Goal: Transaction & Acquisition: Purchase product/service

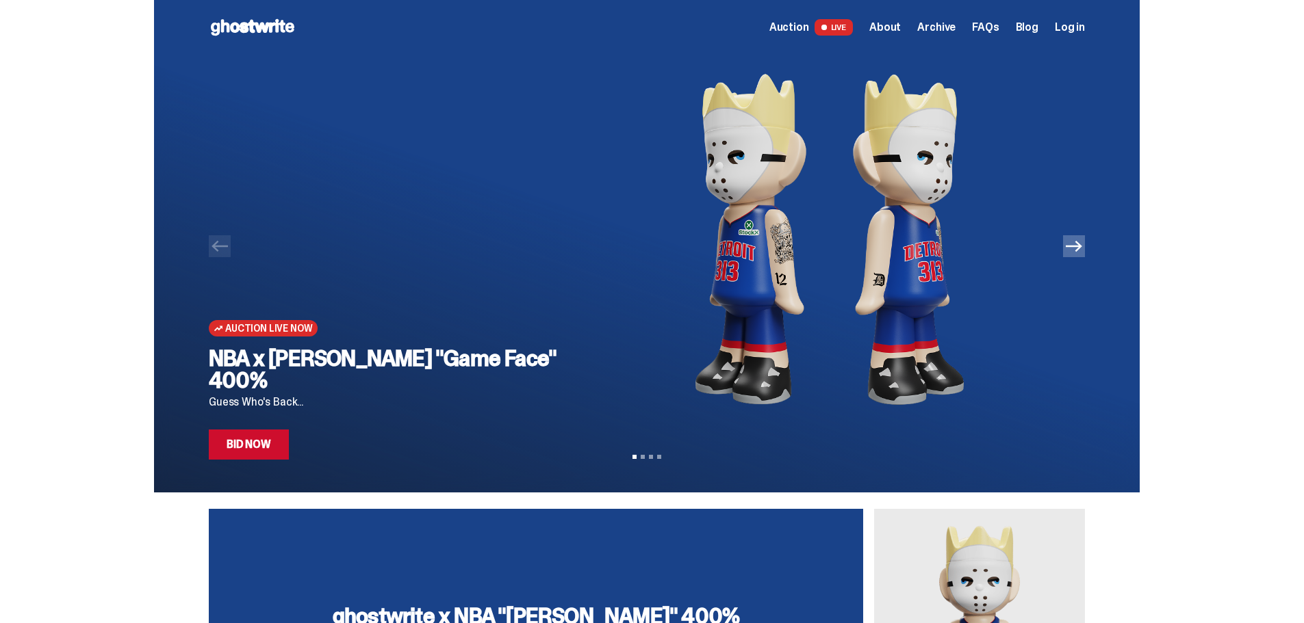
click at [1090, 254] on div at bounding box center [646, 246] width 985 height 493
click at [1085, 250] on button "Next" at bounding box center [1074, 246] width 22 height 22
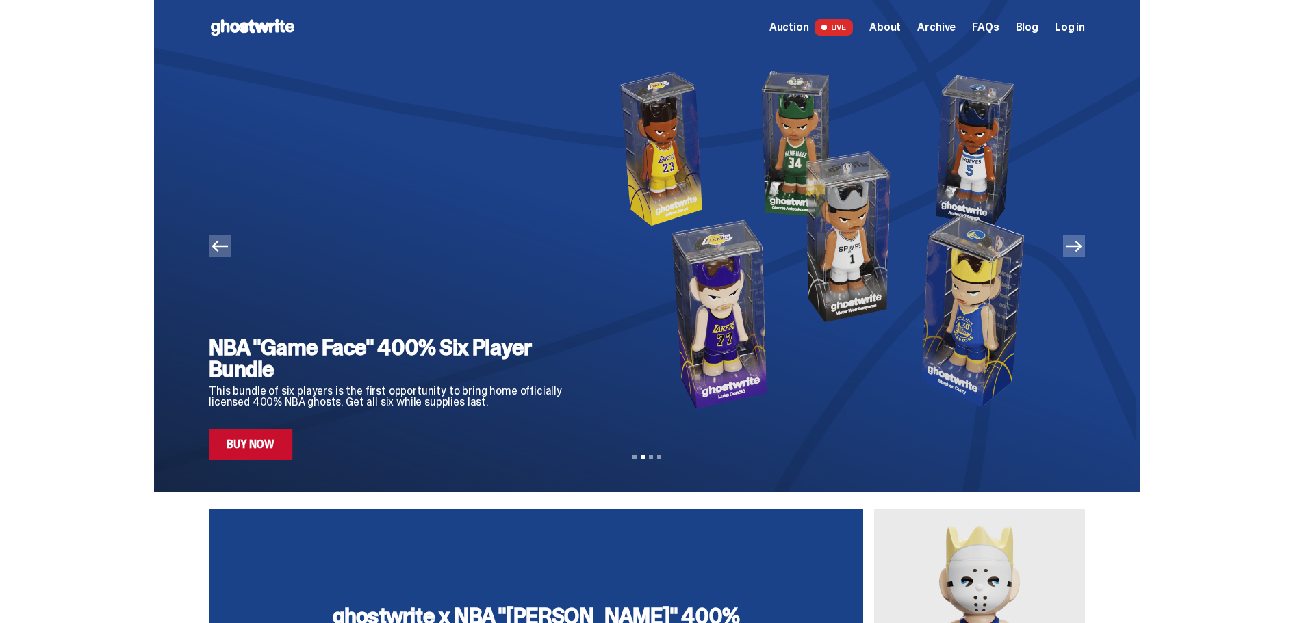
click at [1082, 249] on icon "Next" at bounding box center [1073, 246] width 16 height 11
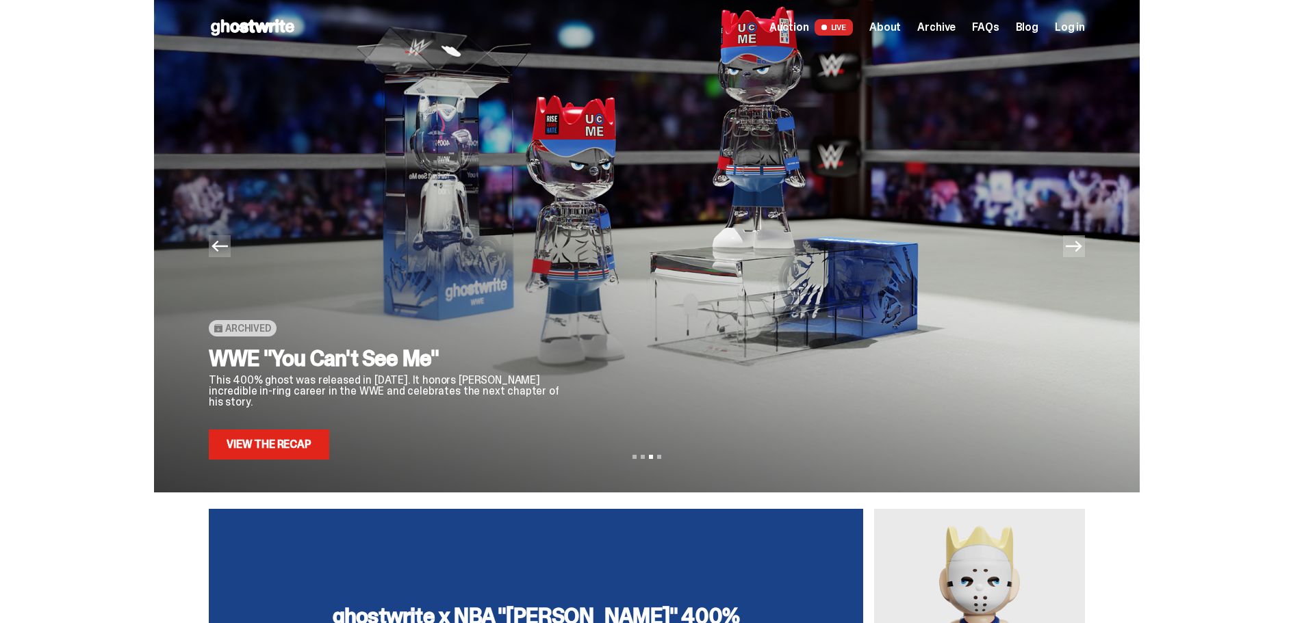
click at [1082, 248] on icon "Next" at bounding box center [1073, 246] width 16 height 16
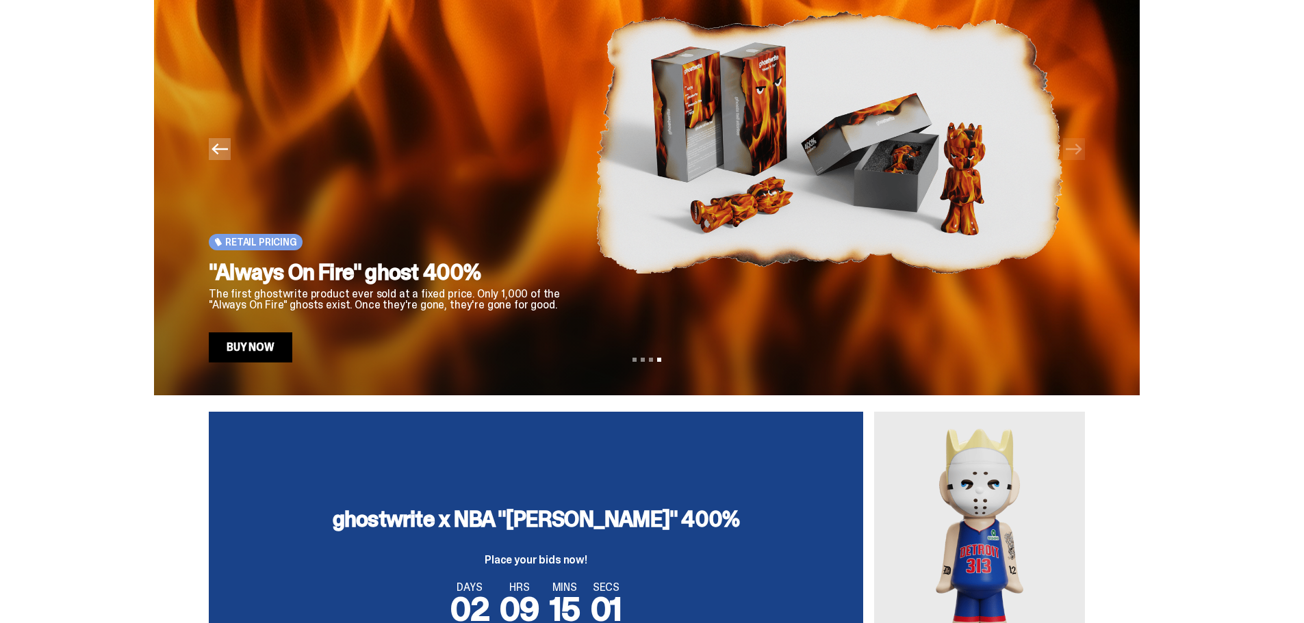
scroll to position [342, 0]
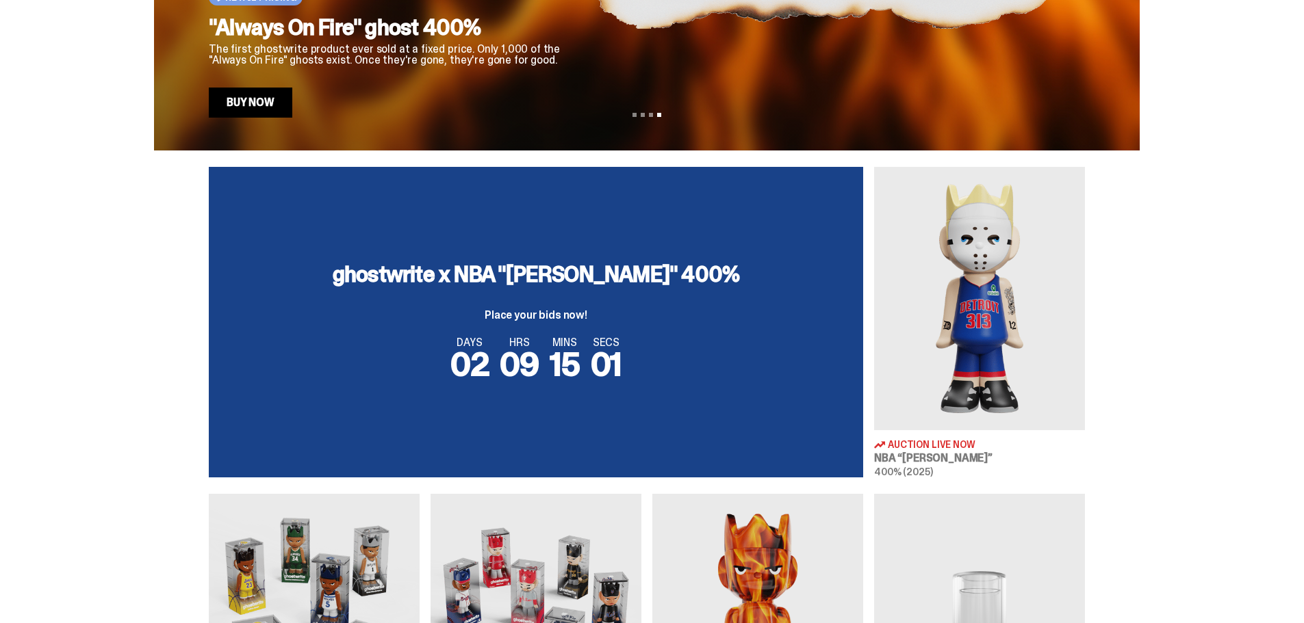
click at [1022, 359] on img at bounding box center [979, 298] width 211 height 263
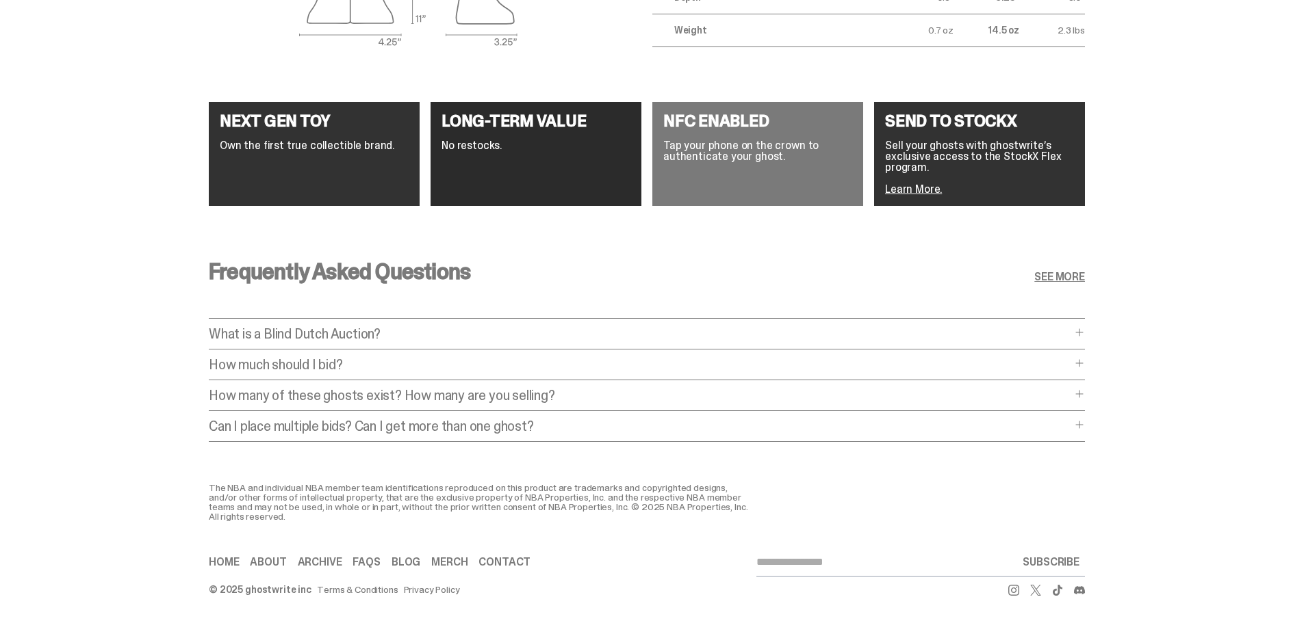
scroll to position [1971, 0]
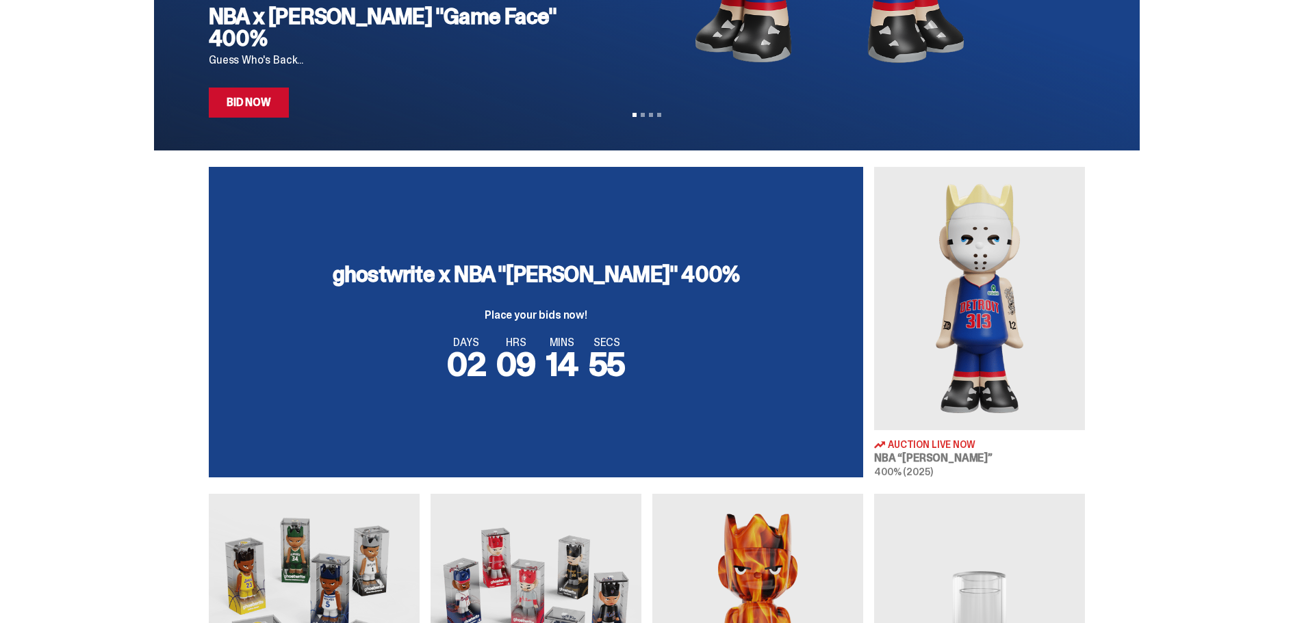
click at [998, 341] on img at bounding box center [979, 298] width 211 height 263
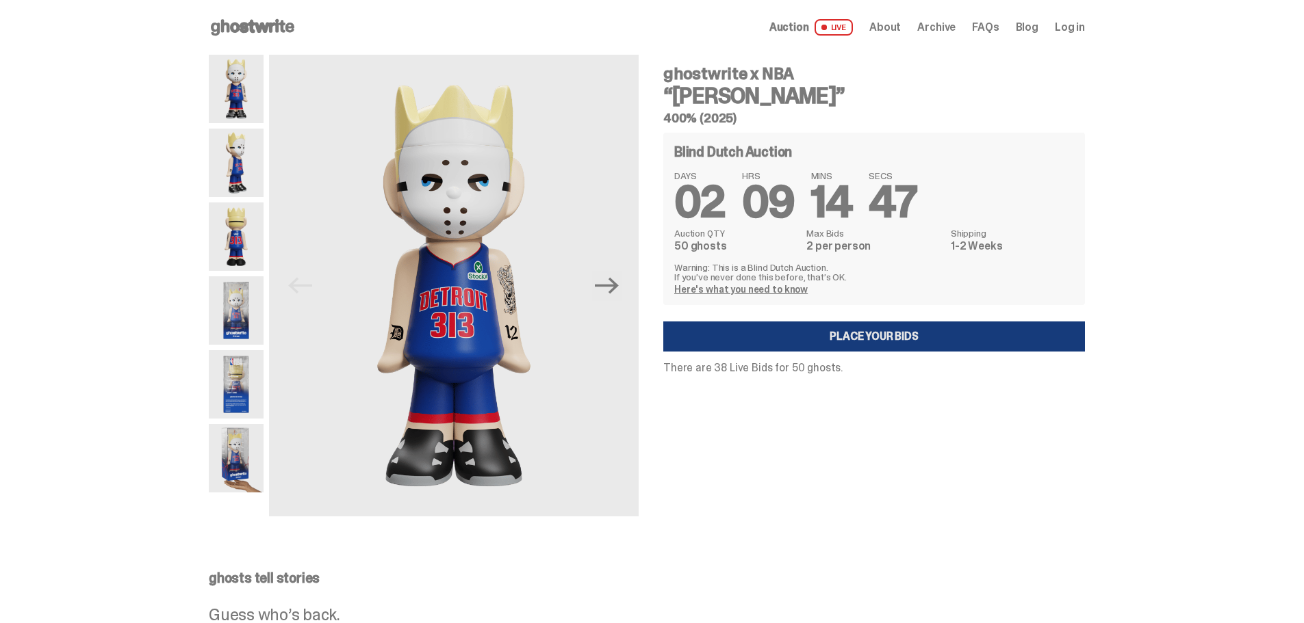
click at [804, 337] on link "Place your Bids" at bounding box center [874, 337] width 422 height 30
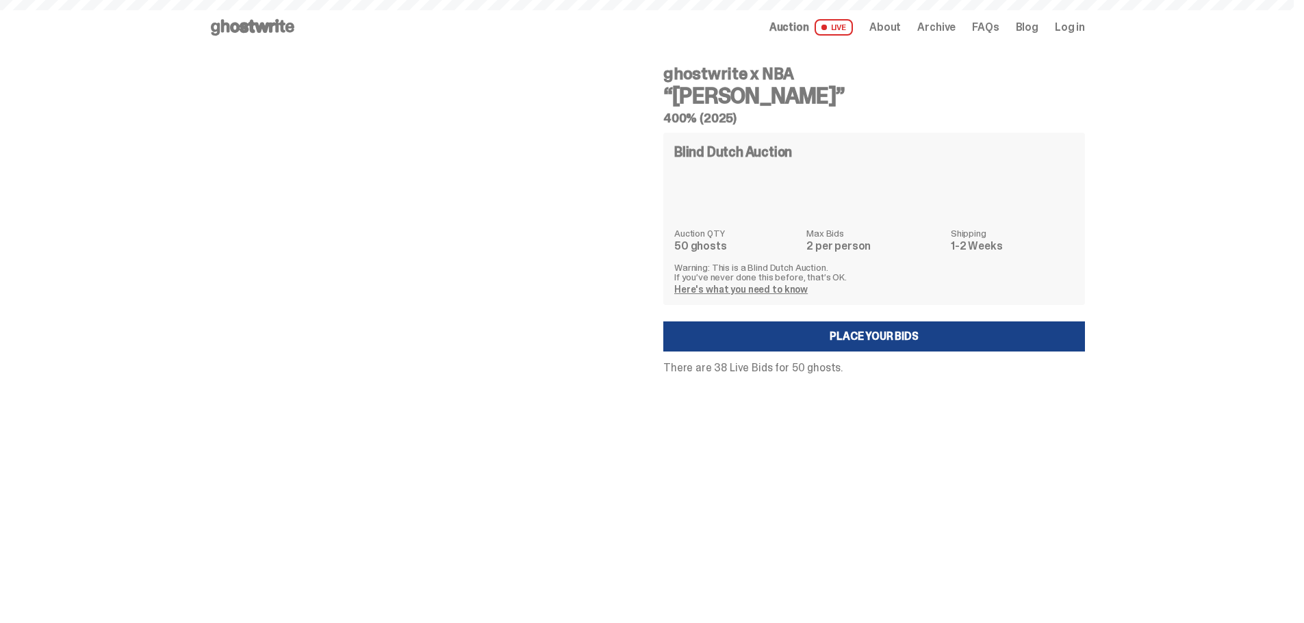
scroll to position [342, 0]
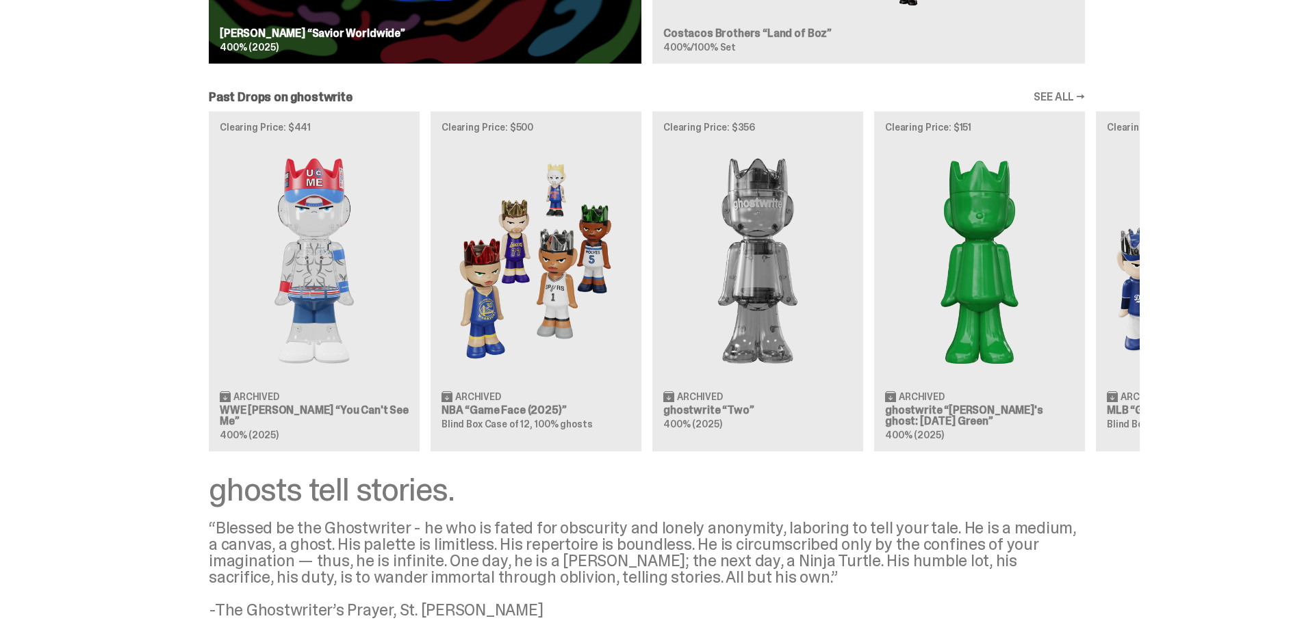
scroll to position [1437, 0]
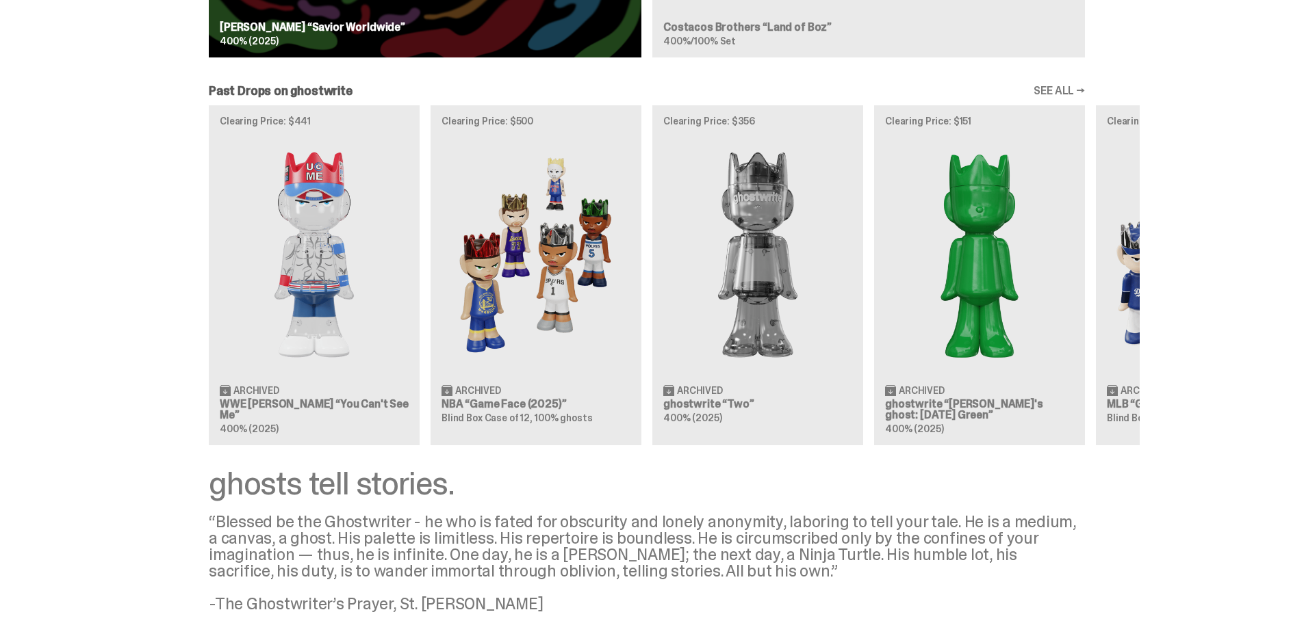
click at [1084, 99] on div "Past Drops on ghostwrite SEE ALL → Clearing Price: $441 Archived WWE [PERSON_NA…" at bounding box center [646, 265] width 985 height 360
click at [1077, 94] on link "SEE ALL →" at bounding box center [1058, 91] width 51 height 11
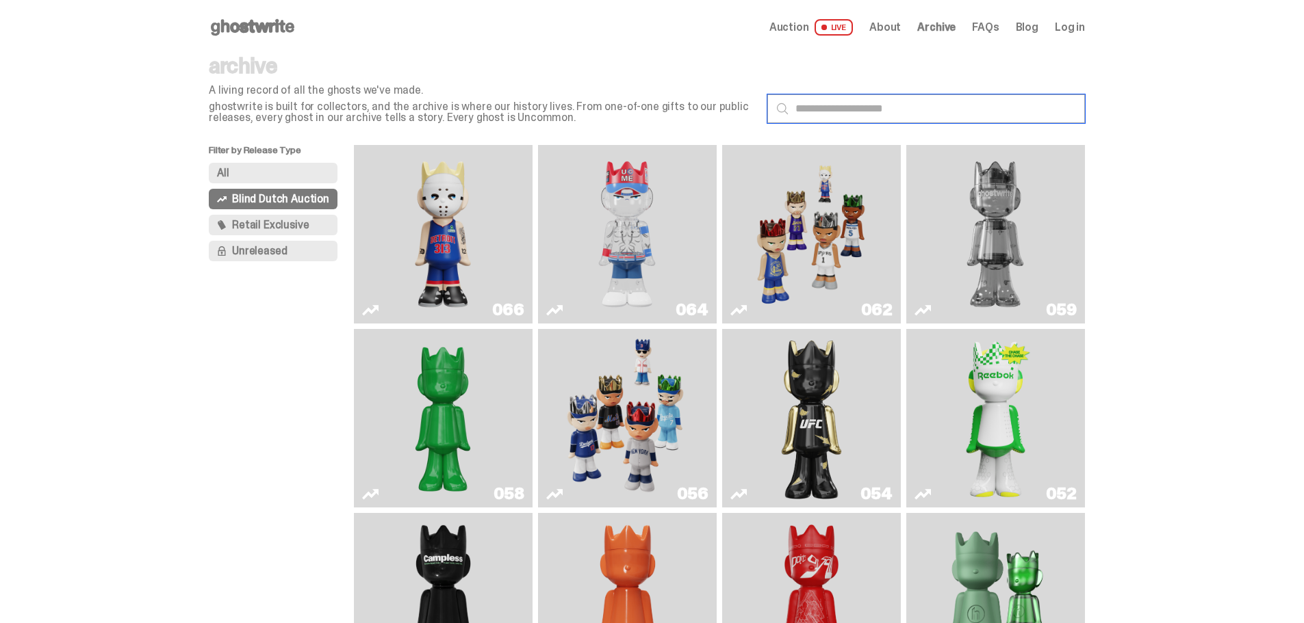
click at [905, 107] on input "text" at bounding box center [926, 108] width 318 height 29
type input "******"
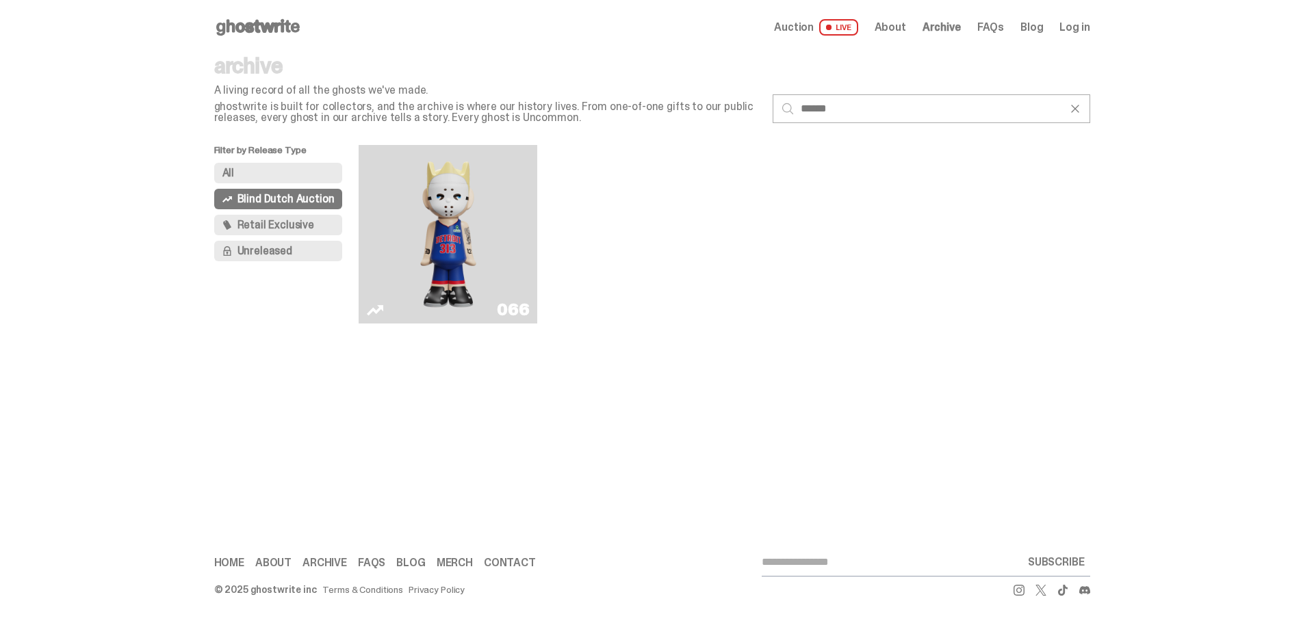
click at [277, 175] on button "All" at bounding box center [278, 173] width 129 height 21
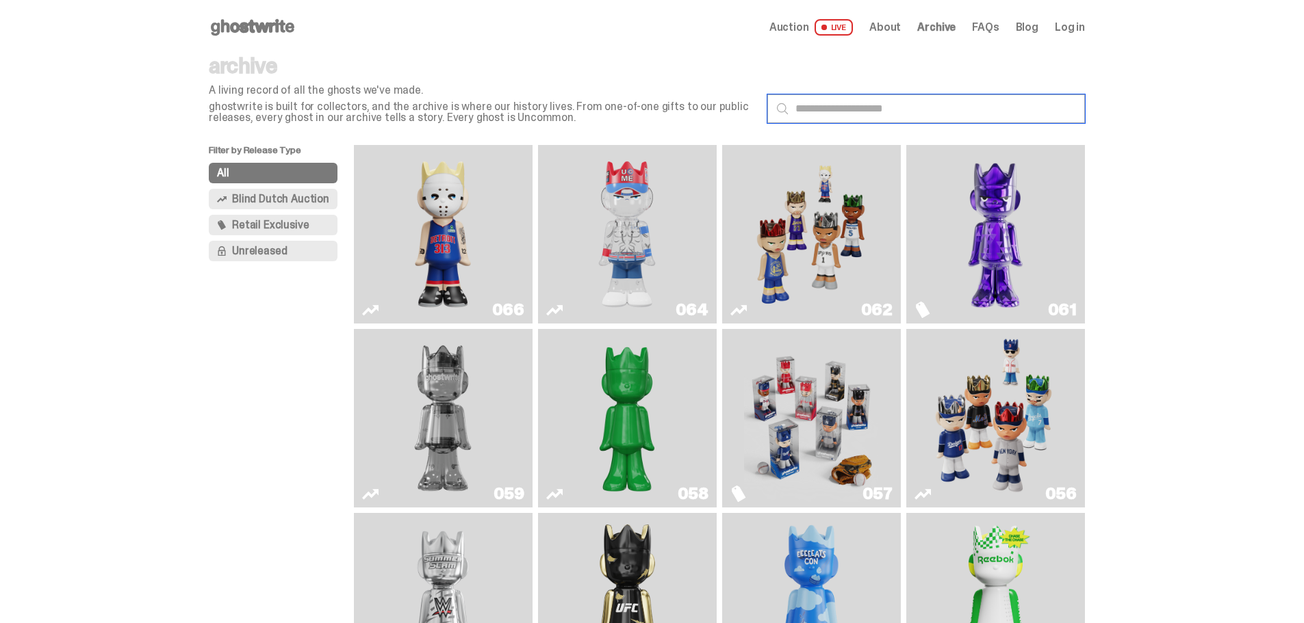
click at [838, 105] on input "text" at bounding box center [926, 108] width 318 height 29
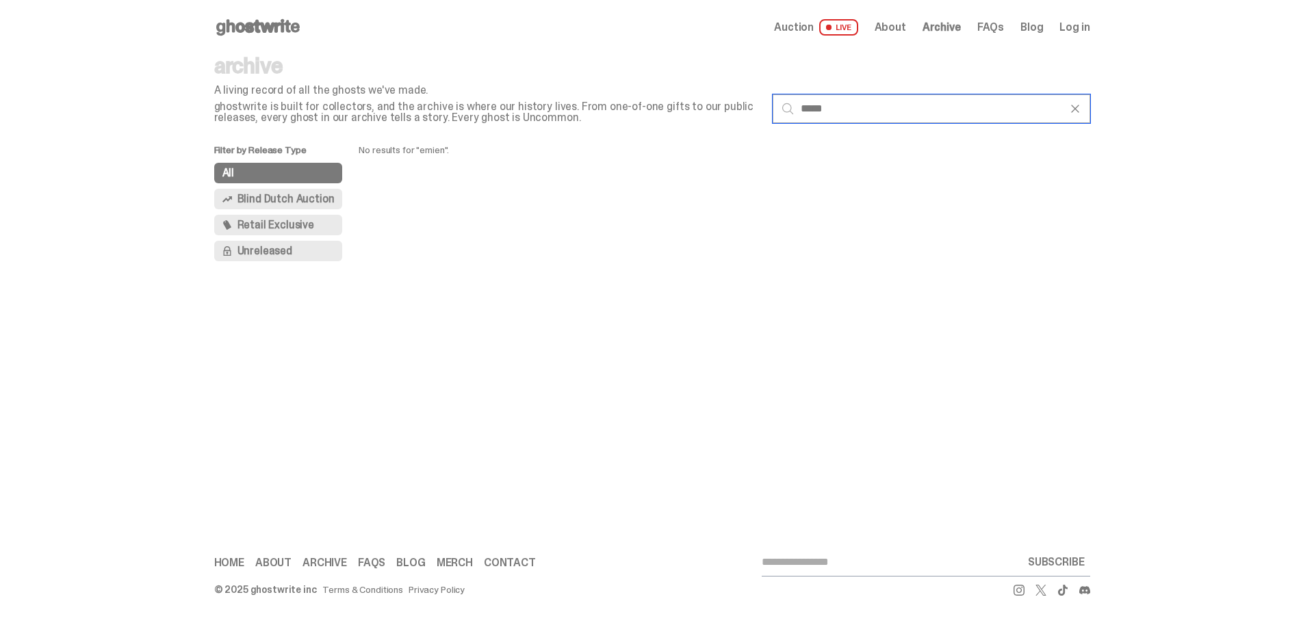
type input "******"
